Goal: Check status: Check status

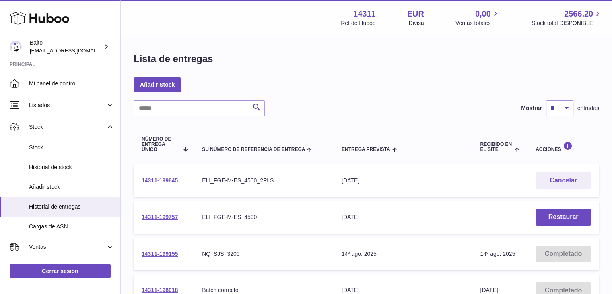
drag, startPoint x: 184, startPoint y: 182, endPoint x: 142, endPoint y: 181, distance: 41.8
click at [142, 181] on td "14311-199845" at bounding box center [164, 180] width 60 height 33
copy link "14311-199845"
click at [168, 177] on link "14311-199845" at bounding box center [160, 180] width 36 height 6
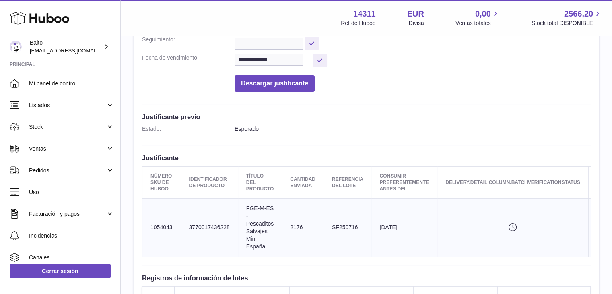
scroll to position [146, 0]
drag, startPoint x: 233, startPoint y: 224, endPoint x: 188, endPoint y: 226, distance: 45.1
click at [188, 226] on td "delivery.detail.column.clientIdentifier 3770017436228" at bounding box center [209, 227] width 57 height 58
copy td "3770017436228"
